Goal: Task Accomplishment & Management: Manage account settings

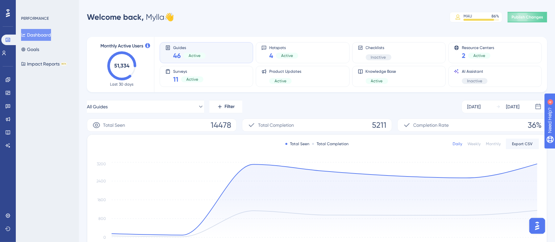
click at [61, 99] on div "PERFORMANCE Dashboard Goals Impact Reports BETA" at bounding box center [47, 121] width 63 height 242
click at [11, 91] on div "Widgets" at bounding box center [7, 93] width 5 height 11
click at [7, 91] on icon at bounding box center [7, 92] width 5 height 5
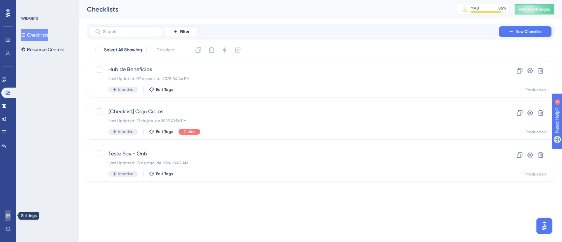
click at [8, 213] on icon at bounding box center [7, 215] width 5 height 5
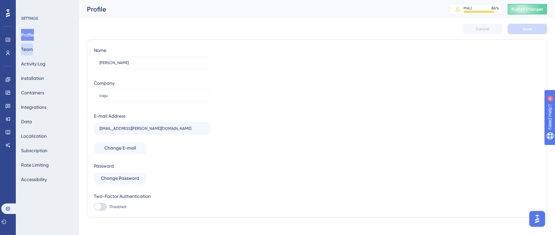
click at [33, 52] on button "Team" at bounding box center [27, 49] width 12 height 12
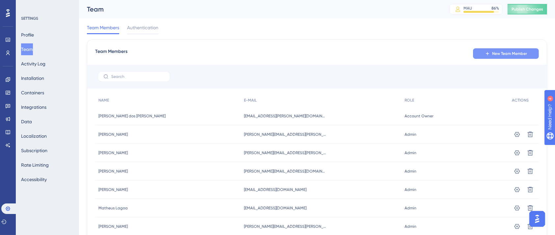
click at [491, 51] on button "New Team Member" at bounding box center [506, 53] width 66 height 11
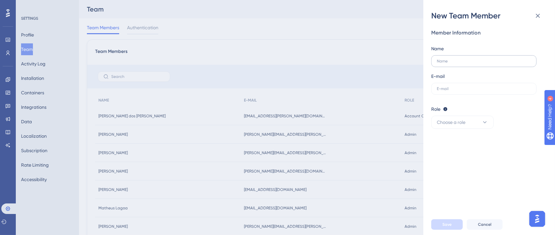
click at [466, 58] on label at bounding box center [483, 61] width 105 height 12
click at [466, 59] on input "text" at bounding box center [484, 61] width 94 height 5
type input "[PERSON_NAME]"
click at [461, 86] on label at bounding box center [483, 89] width 105 height 12
click at [461, 87] on input "text" at bounding box center [484, 89] width 94 height 5
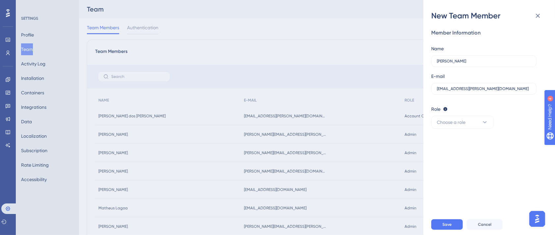
click at [481, 130] on div "Member Information Name [PERSON_NAME] E-mail [EMAIL_ADDRESS][PERSON_NAME][DOMAI…" at bounding box center [491, 117] width 121 height 193
click at [478, 123] on button "Choose a role" at bounding box center [462, 122] width 63 height 13
click at [524, 167] on div "Member Information Name [PERSON_NAME] E-mail [EMAIL_ADDRESS][PERSON_NAME][DOMAI…" at bounding box center [491, 117] width 121 height 193
click at [482, 123] on icon at bounding box center [485, 122] width 7 height 7
click at [460, 160] on div "Publisher Publisher" at bounding box center [462, 155] width 43 height 13
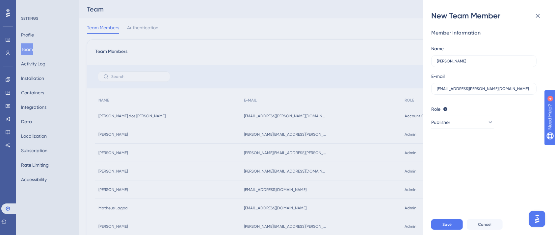
click at [460, 160] on div "Member Information Name [PERSON_NAME] E-mail [EMAIL_ADDRESS][PERSON_NAME][DOMAI…" at bounding box center [491, 117] width 121 height 193
drag, startPoint x: 460, startPoint y: 88, endPoint x: 421, endPoint y: 90, distance: 38.9
click at [421, 90] on div "New Team Member Member Information Name [PERSON_NAME] E-mail [EMAIL_ADDRESS][PE…" at bounding box center [277, 117] width 555 height 235
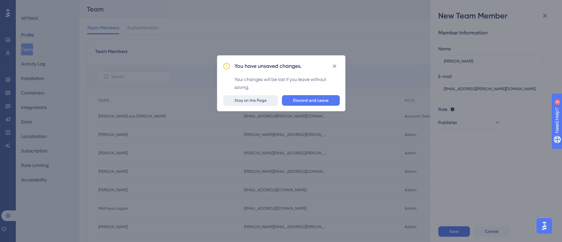
click at [266, 100] on span "Stay on the Page" at bounding box center [250, 100] width 32 height 5
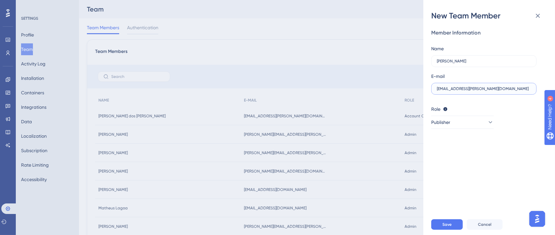
click at [461, 89] on input "[EMAIL_ADDRESS][PERSON_NAME][DOMAIN_NAME]" at bounding box center [484, 89] width 94 height 5
paste input "[PERSON_NAME][EMAIL_ADDRESS][PERSON_NAME][DOMAIN_NAME]"
click at [519, 89] on input "[PERSON_NAME][EMAIL_ADDRESS][PERSON_NAME][DOMAIN_NAME]@[DOMAIN_NAME]" at bounding box center [484, 89] width 94 height 5
click at [481, 121] on button "Publisher" at bounding box center [462, 122] width 63 height 13
click at [526, 142] on div "Member Information Name [PERSON_NAME] E-mail [PERSON_NAME][EMAIL_ADDRESS][PERSO…" at bounding box center [491, 117] width 121 height 193
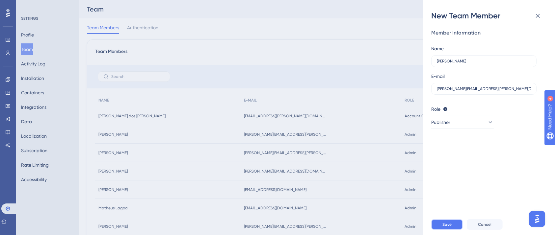
click at [449, 227] on span "Save" at bounding box center [446, 224] width 9 height 5
click at [500, 88] on input "[PERSON_NAME][EMAIL_ADDRESS][PERSON_NAME][DOMAIN_NAME]" at bounding box center [484, 89] width 94 height 5
type input "[PERSON_NAME][EMAIL_ADDRESS][PERSON_NAME][DOMAIN_NAME]"
click at [448, 225] on div "Save Cancel" at bounding box center [497, 224] width 132 height 21
click at [448, 227] on span "Save" at bounding box center [446, 224] width 9 height 5
